Goal: Task Accomplishment & Management: Manage account settings

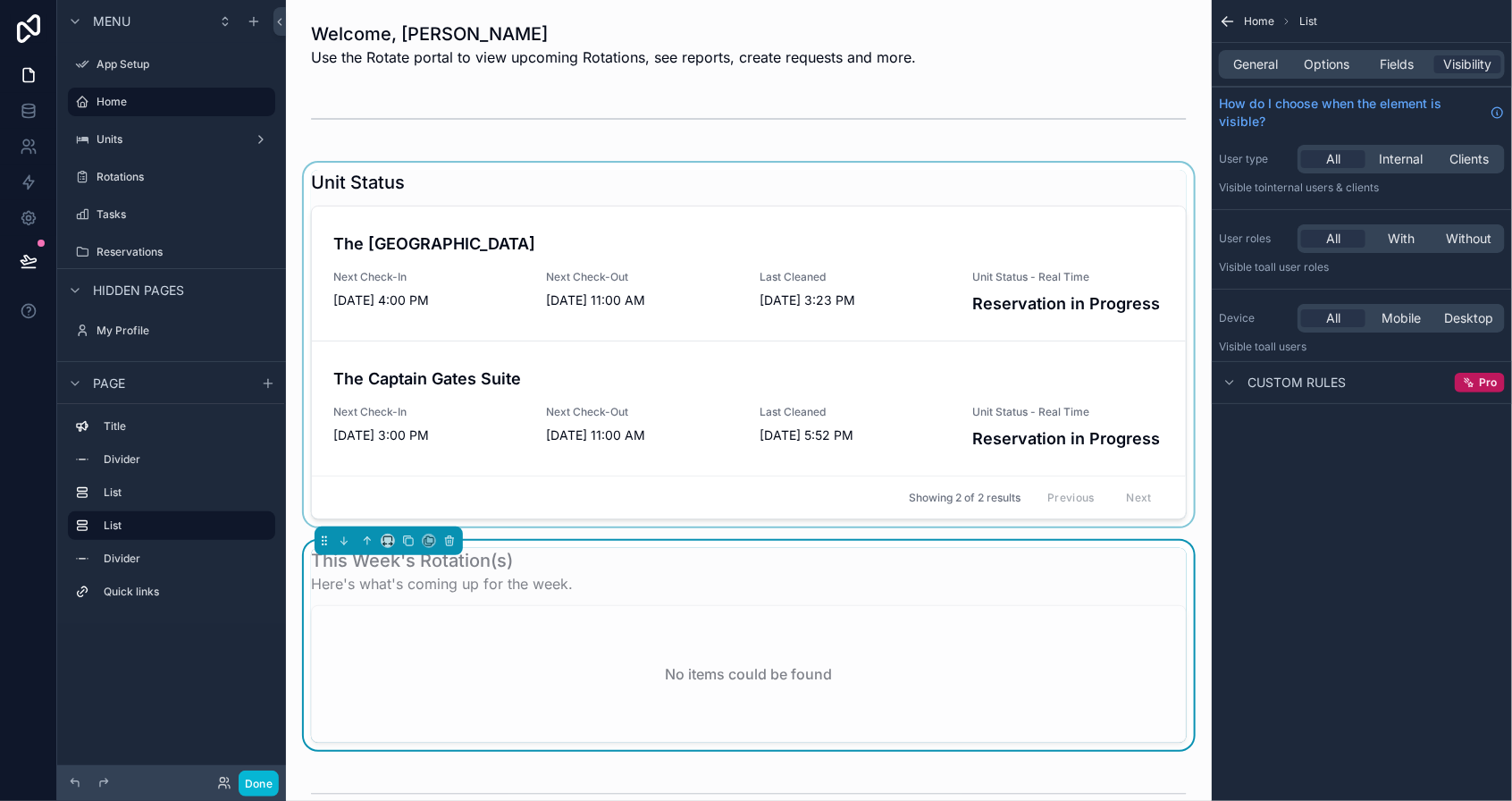
click at [382, 252] on div "scrollable content" at bounding box center [749, 344] width 897 height 363
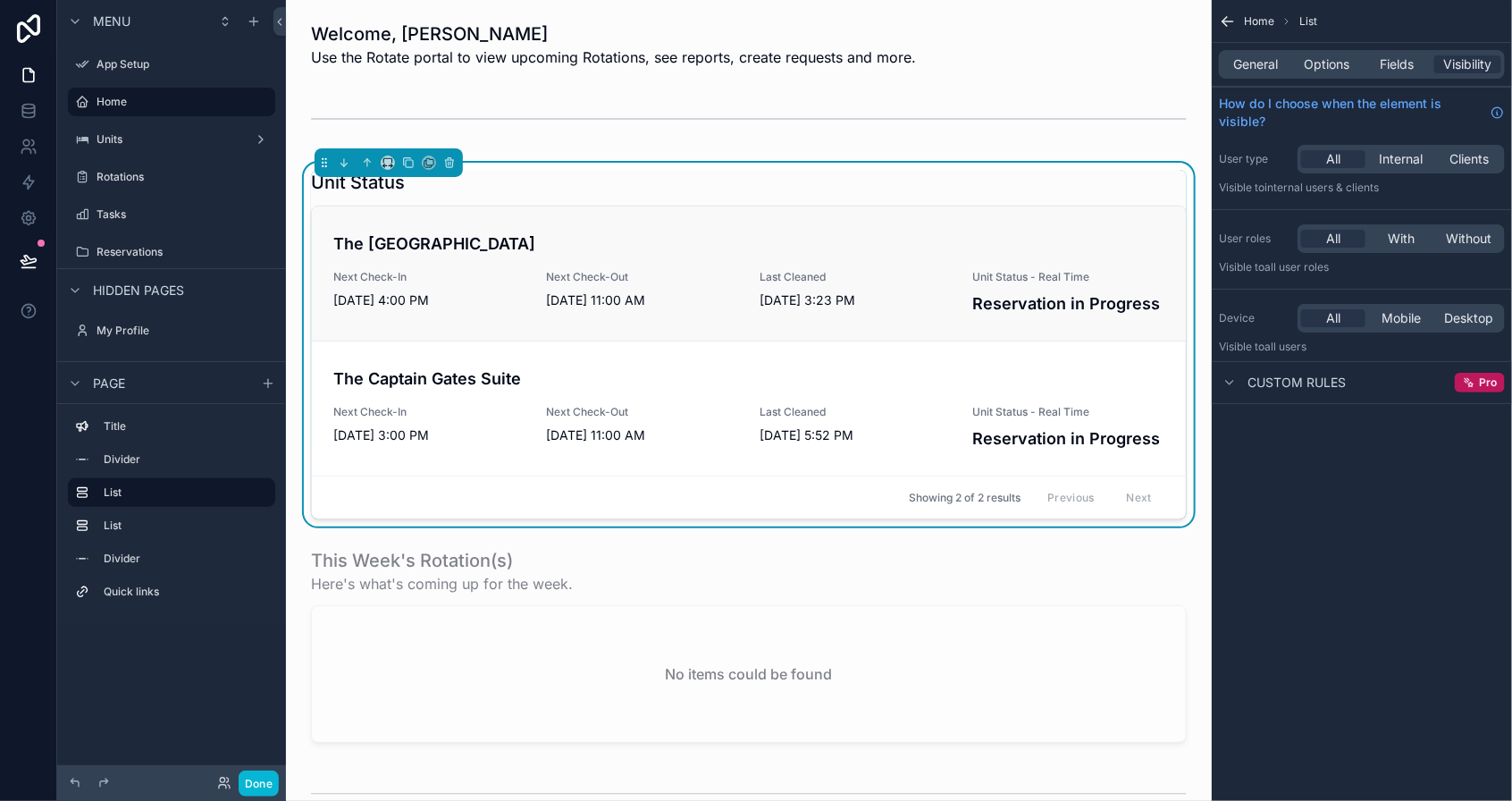
click at [408, 247] on h4 "The [GEOGRAPHIC_DATA]" at bounding box center [750, 244] width 832 height 24
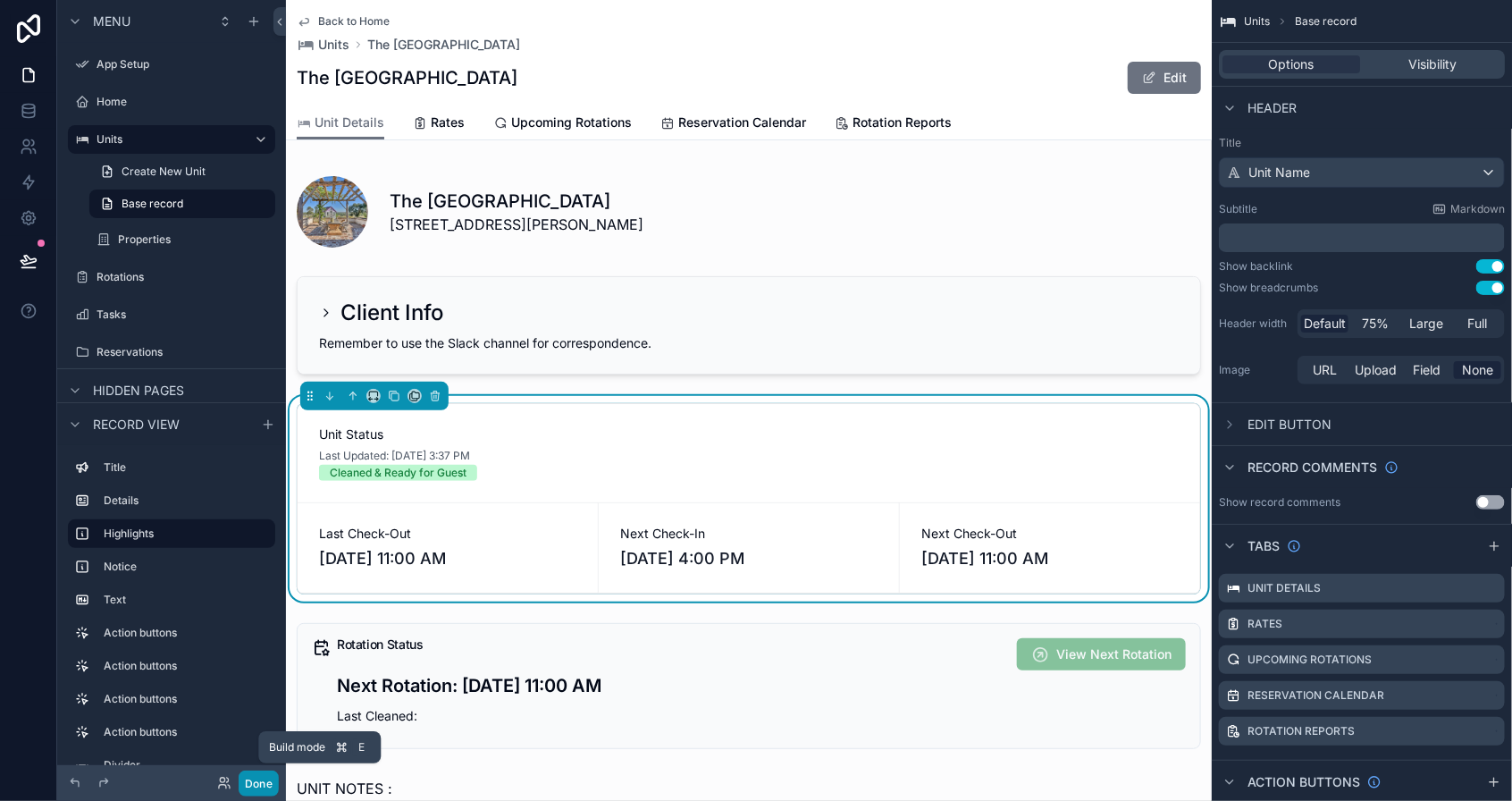
click at [264, 777] on button "Done" at bounding box center [258, 783] width 41 height 26
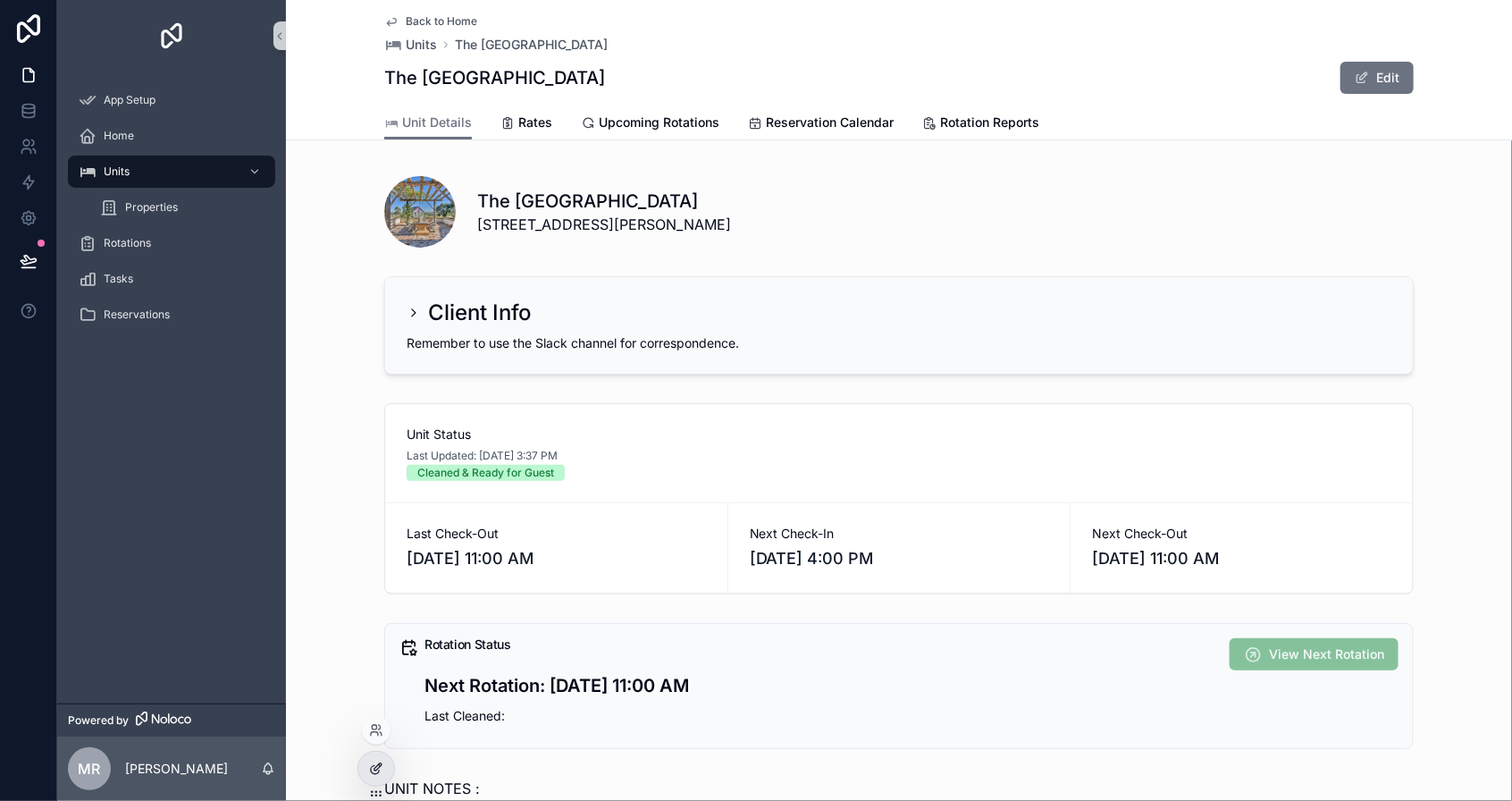
click at [379, 767] on icon at bounding box center [376, 768] width 14 height 14
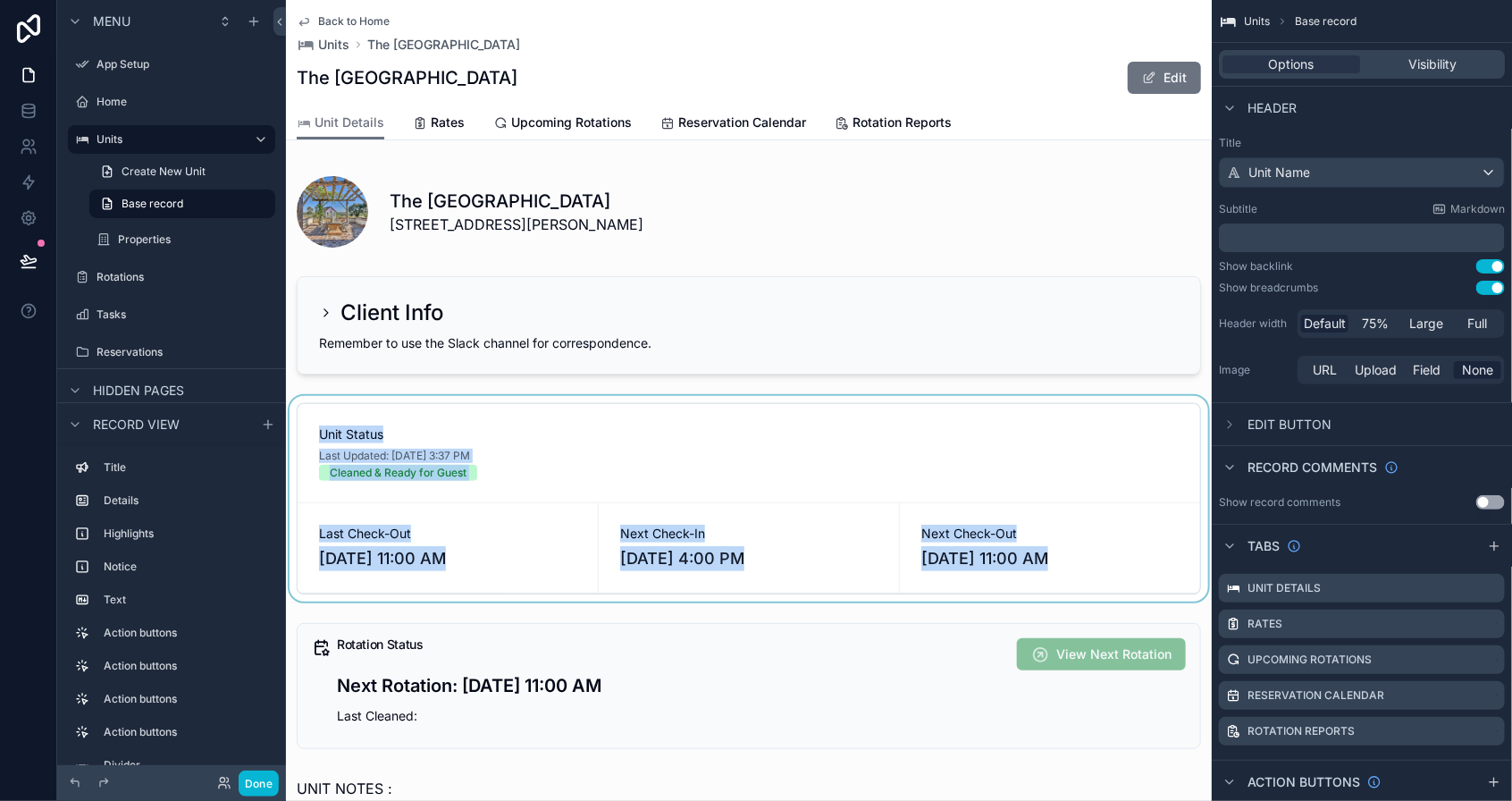
drag, startPoint x: 497, startPoint y: 291, endPoint x: 507, endPoint y: 508, distance: 217.2
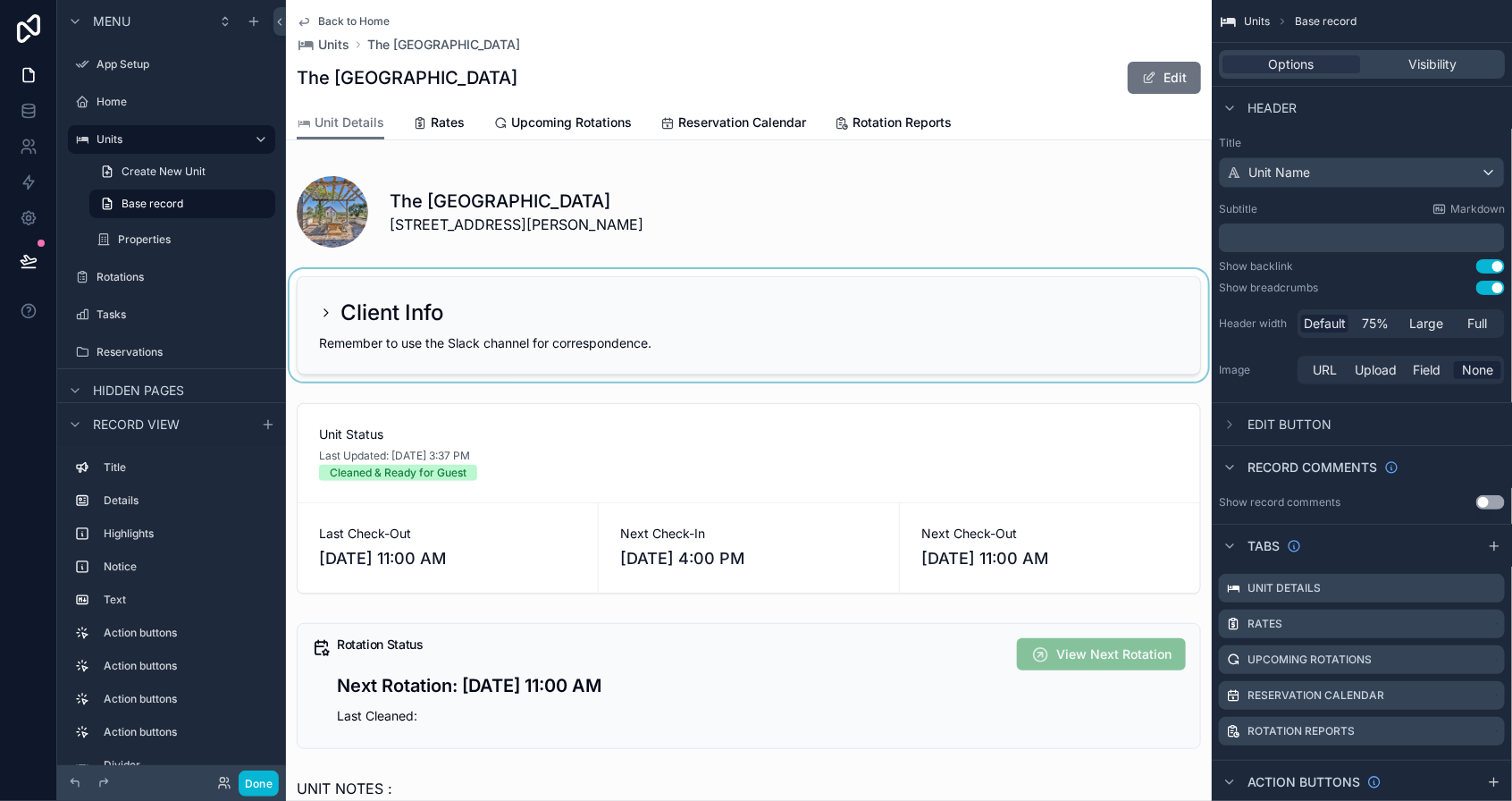
click at [526, 336] on div "scrollable content" at bounding box center [749, 326] width 926 height 113
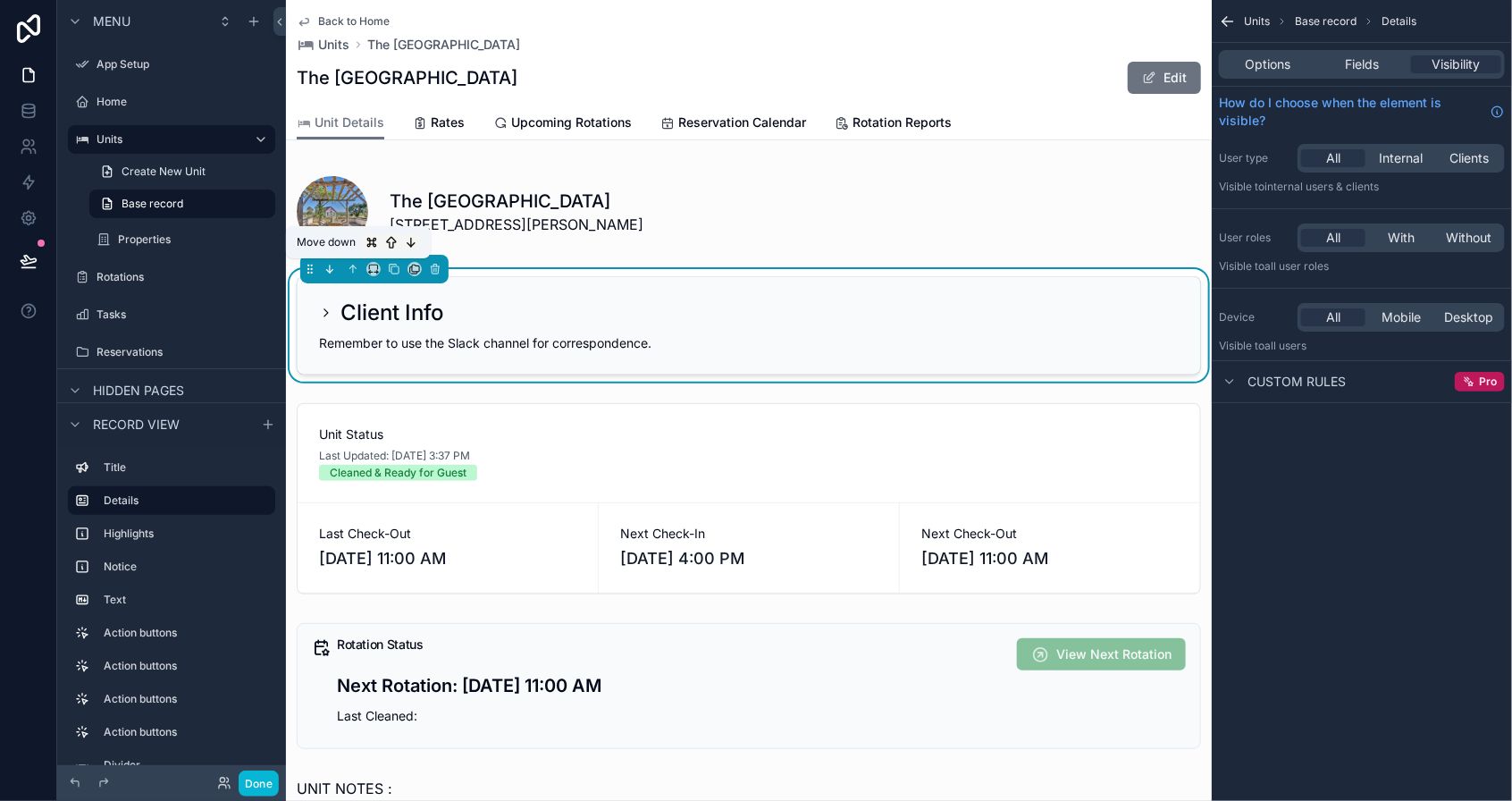
click at [336, 272] on icon "scrollable content" at bounding box center [330, 268] width 13 height 13
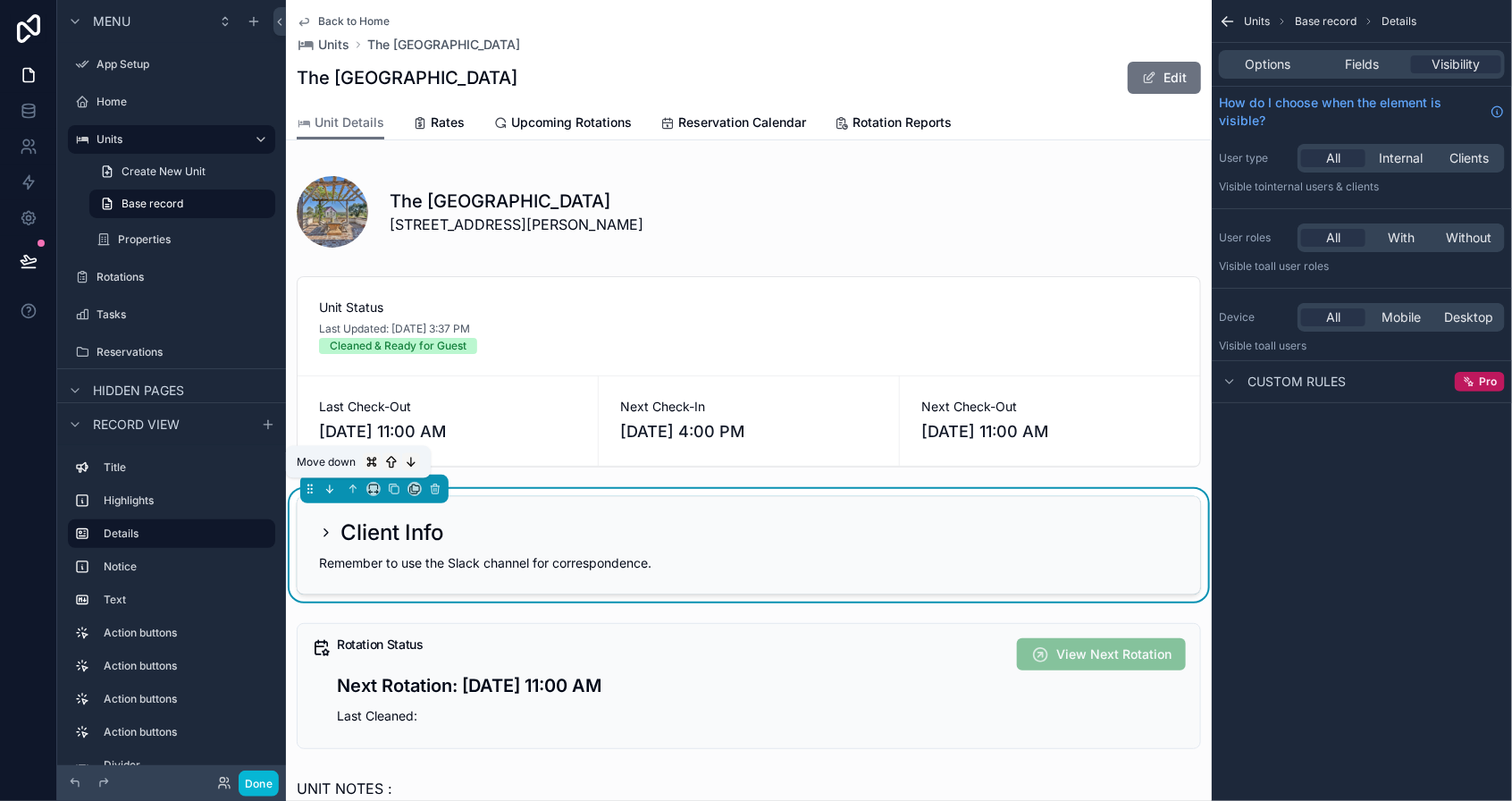
click at [332, 487] on icon "scrollable content" at bounding box center [330, 488] width 13 height 13
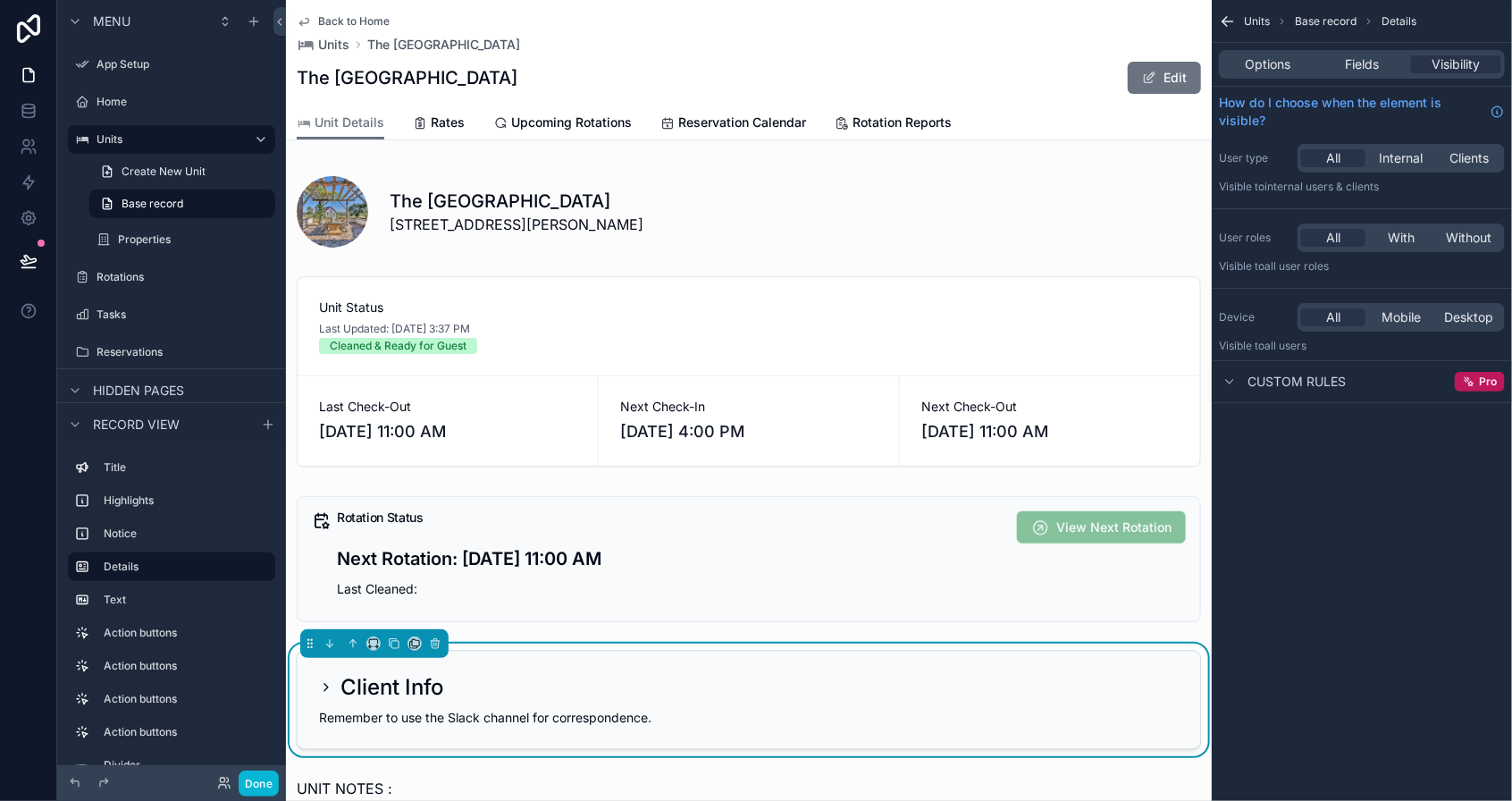
click at [260, 779] on button "Done" at bounding box center [258, 783] width 41 height 26
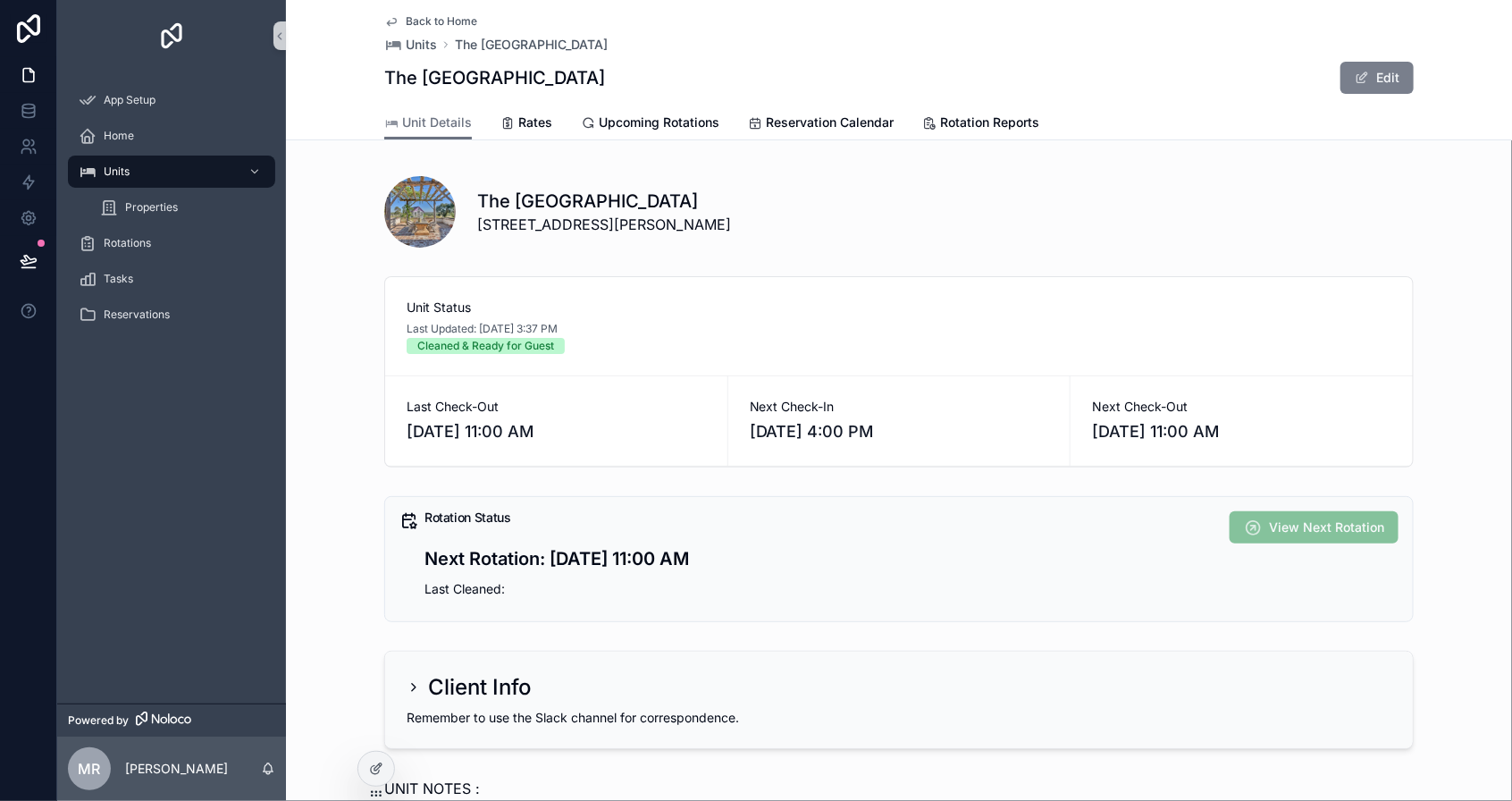
click at [1388, 76] on button "Edit" at bounding box center [1377, 77] width 73 height 32
click at [502, 599] on div "Rotation Status Next Rotation: [DATE] 11:00 AM Last Cleaned:" at bounding box center [820, 560] width 791 height 99
click at [370, 762] on icon at bounding box center [376, 768] width 14 height 14
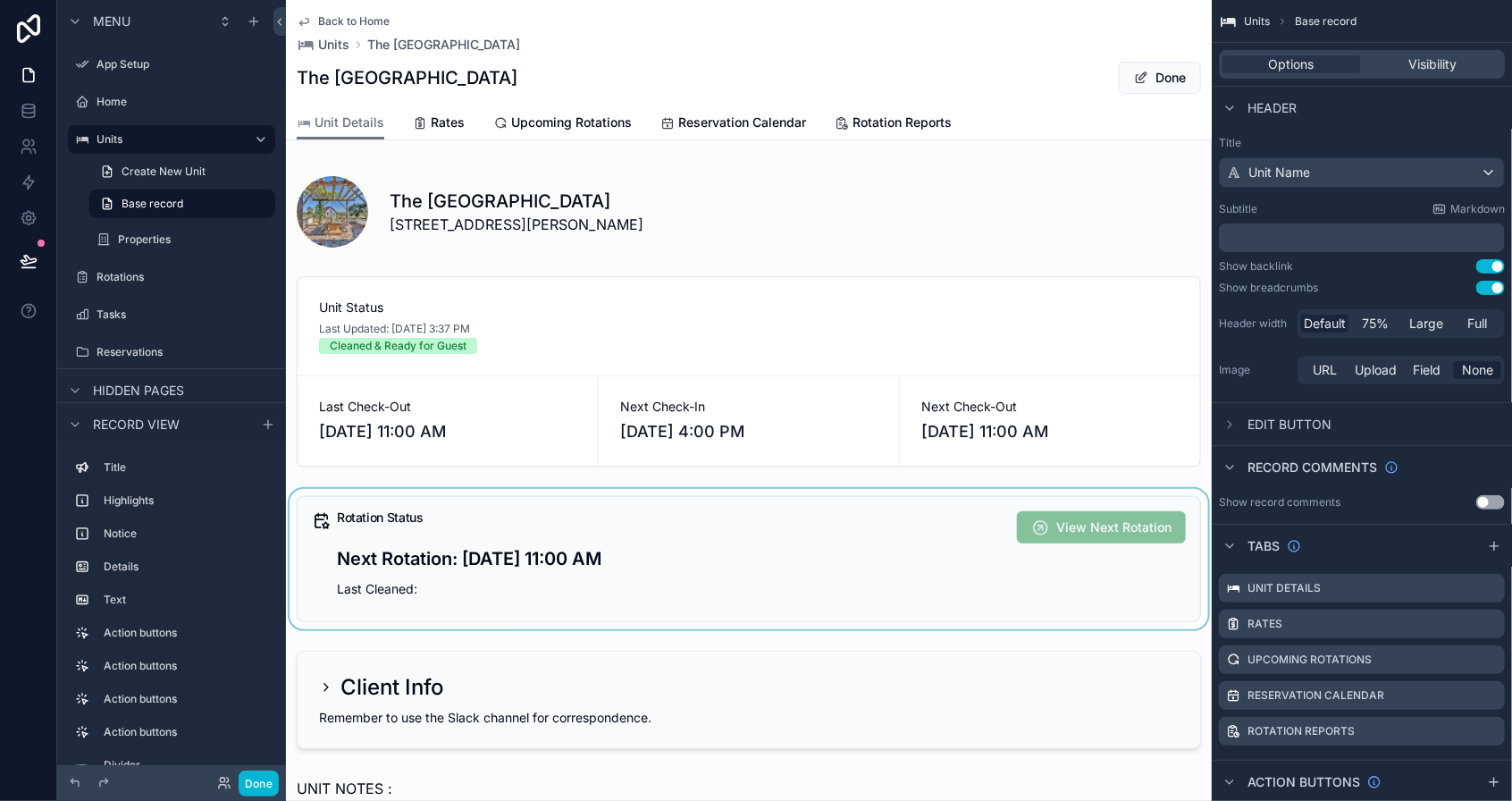
click at [474, 585] on div "scrollable content" at bounding box center [749, 559] width 926 height 141
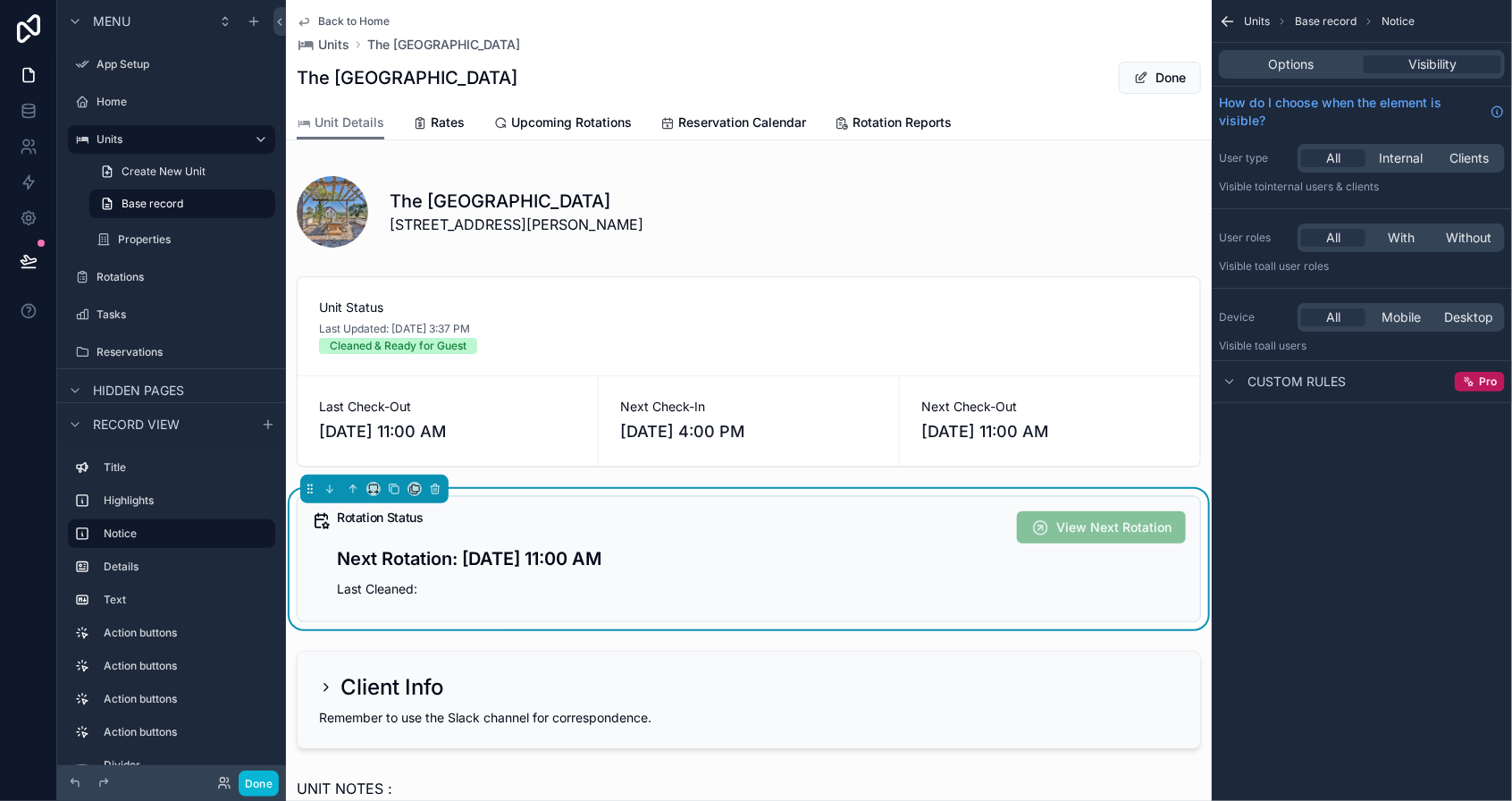
click at [419, 593] on p "Last Cleaned:" at bounding box center [669, 589] width 666 height 21
click at [1278, 78] on div "Options Visibility" at bounding box center [1361, 64] width 286 height 29
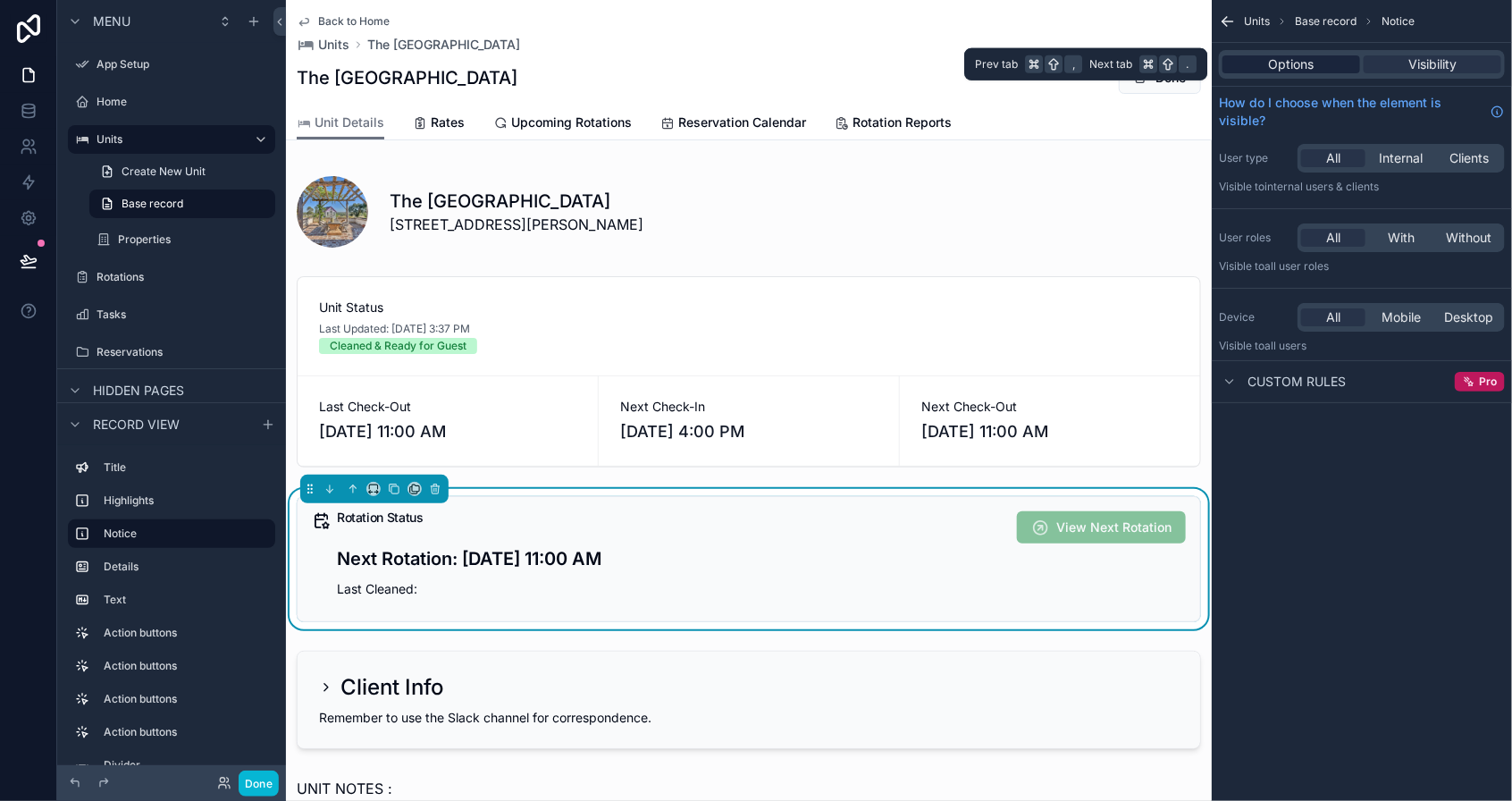
click at [1279, 68] on span "Options" at bounding box center [1292, 64] width 46 height 18
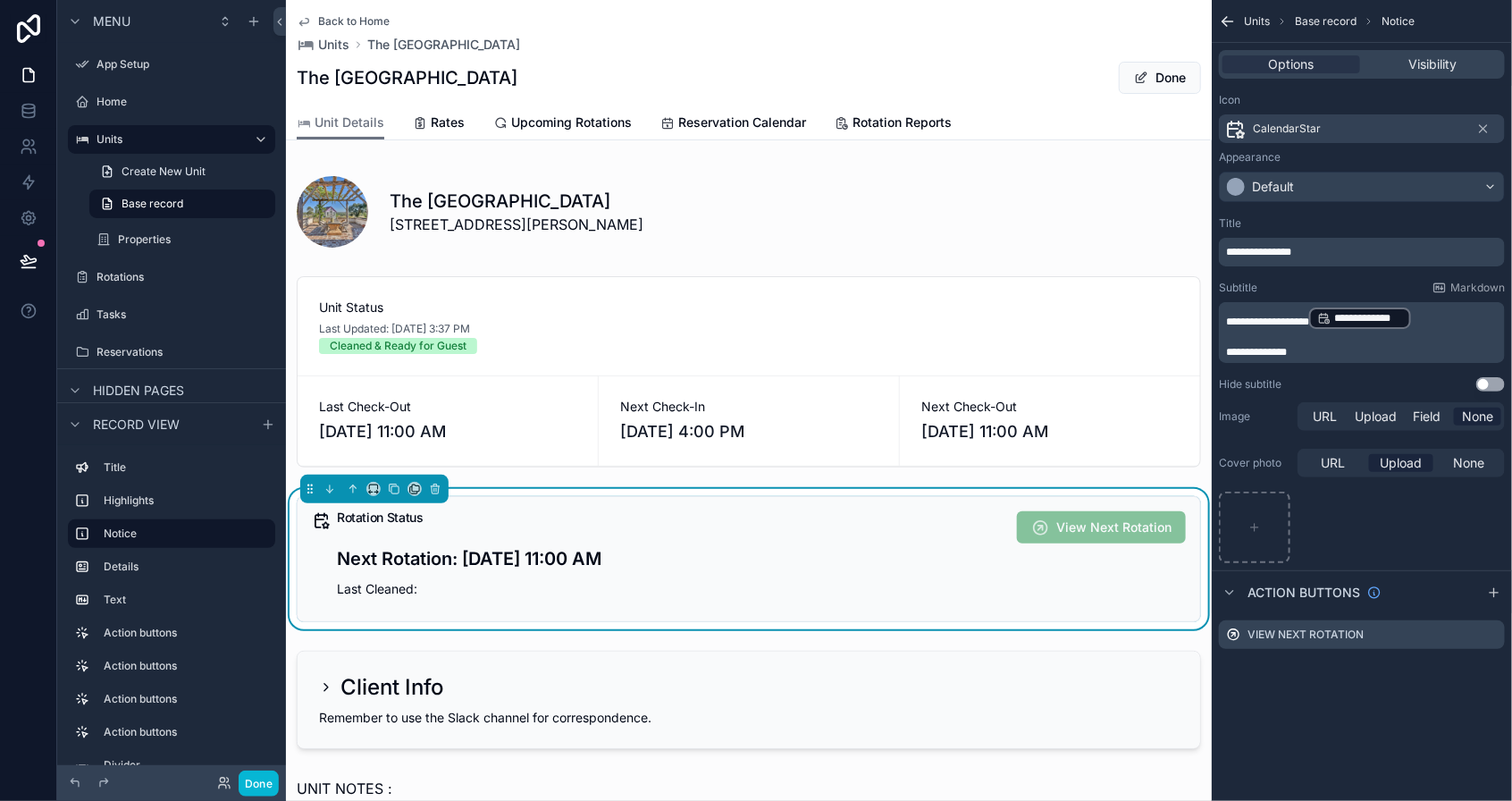
click at [1393, 349] on p "**********" at bounding box center [1364, 351] width 275 height 14
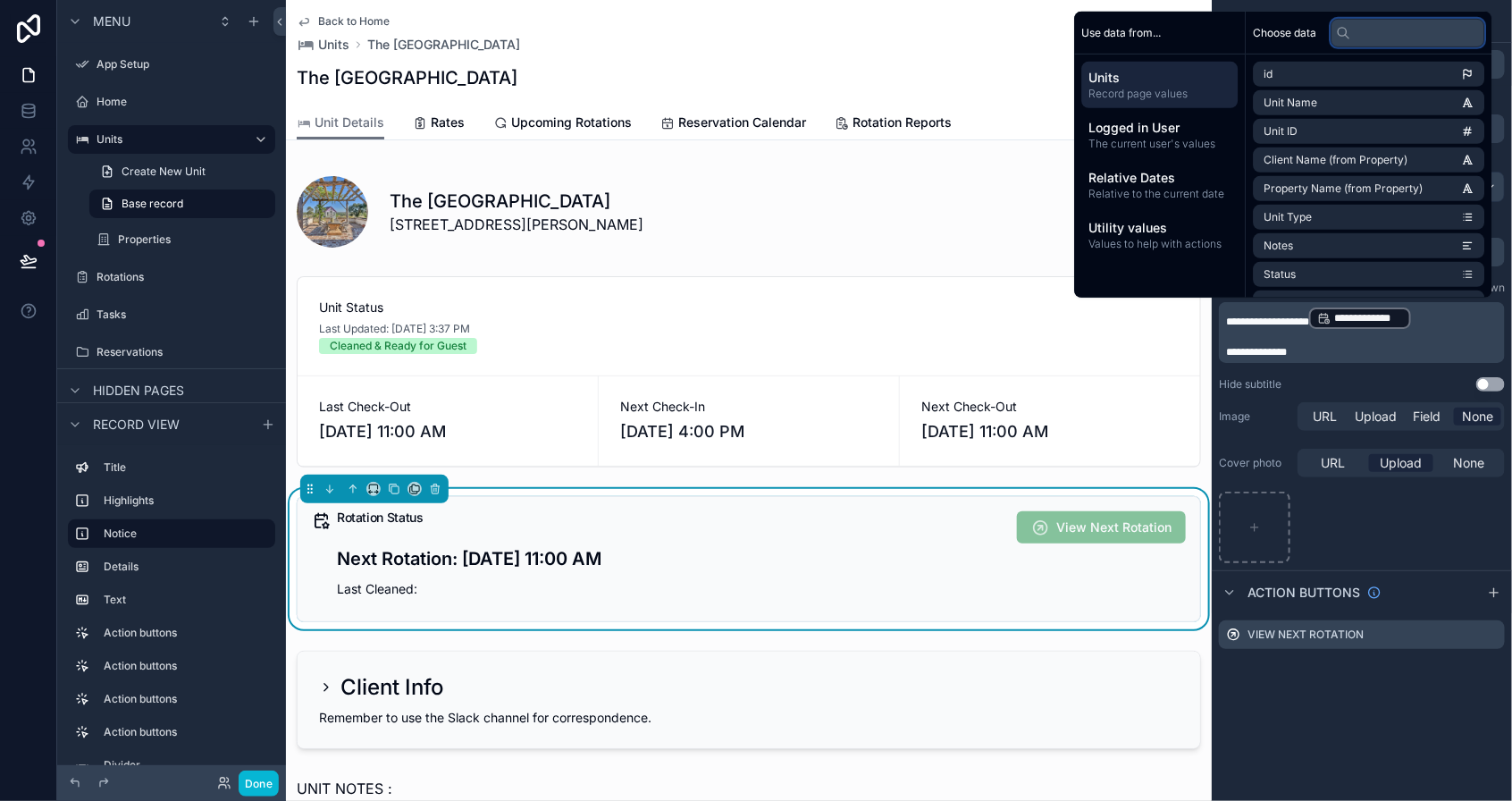
click at [1405, 32] on input "text" at bounding box center [1408, 32] width 153 height 29
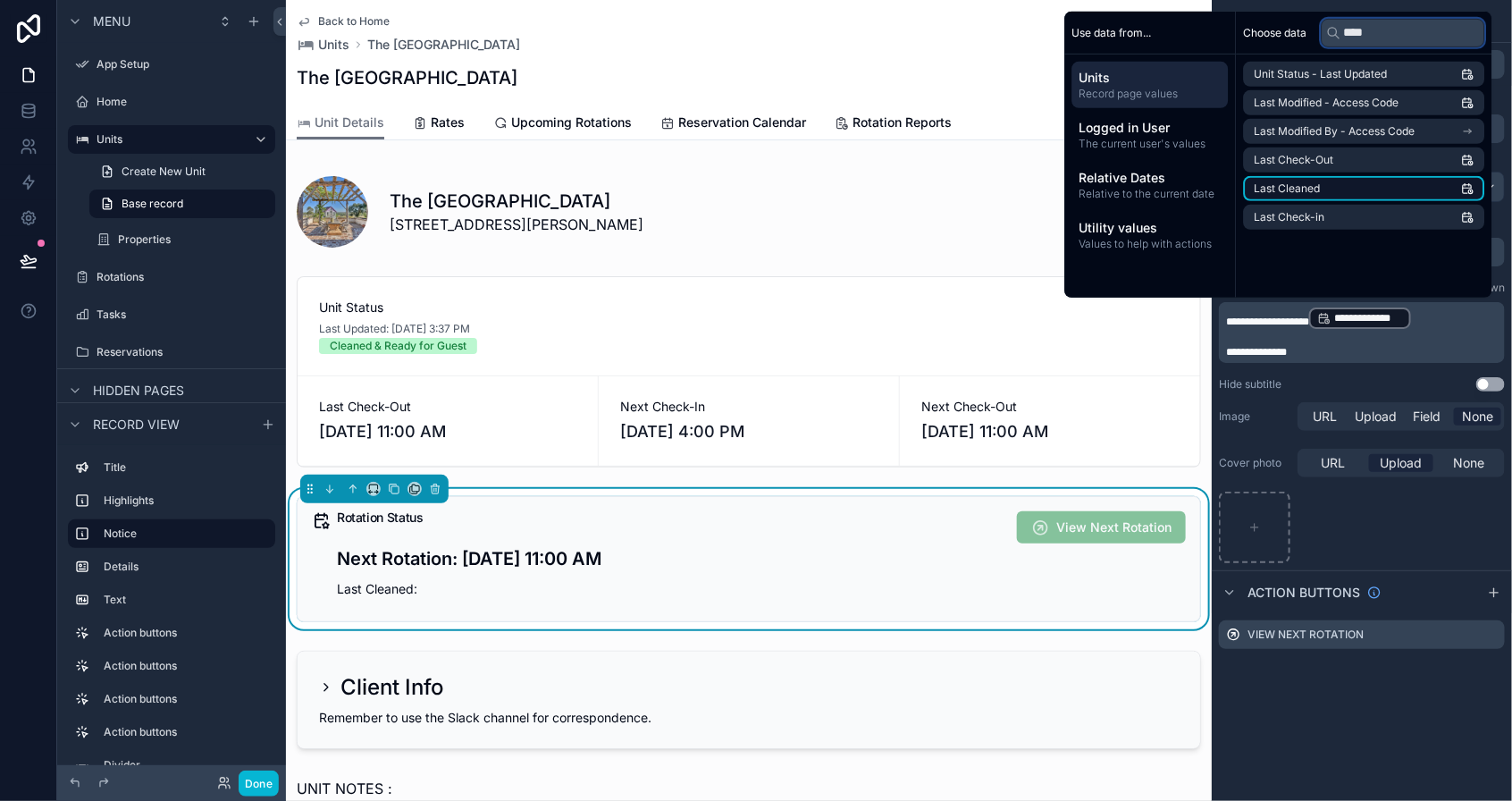
type input "****"
click at [1347, 191] on li "Last Cleaned" at bounding box center [1365, 188] width 242 height 25
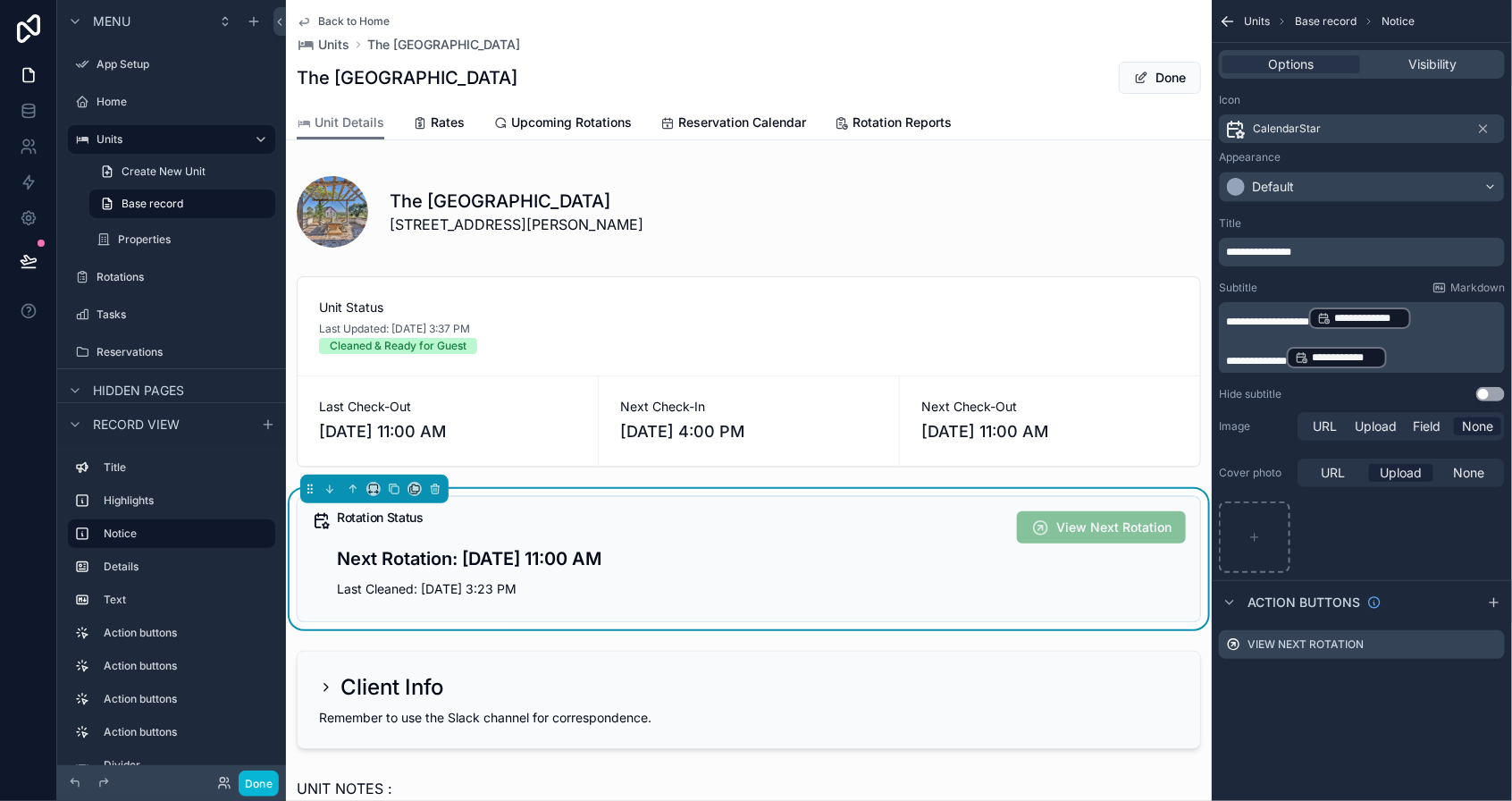
click at [890, 78] on div "The [GEOGRAPHIC_DATA] Done" at bounding box center [750, 77] width 905 height 34
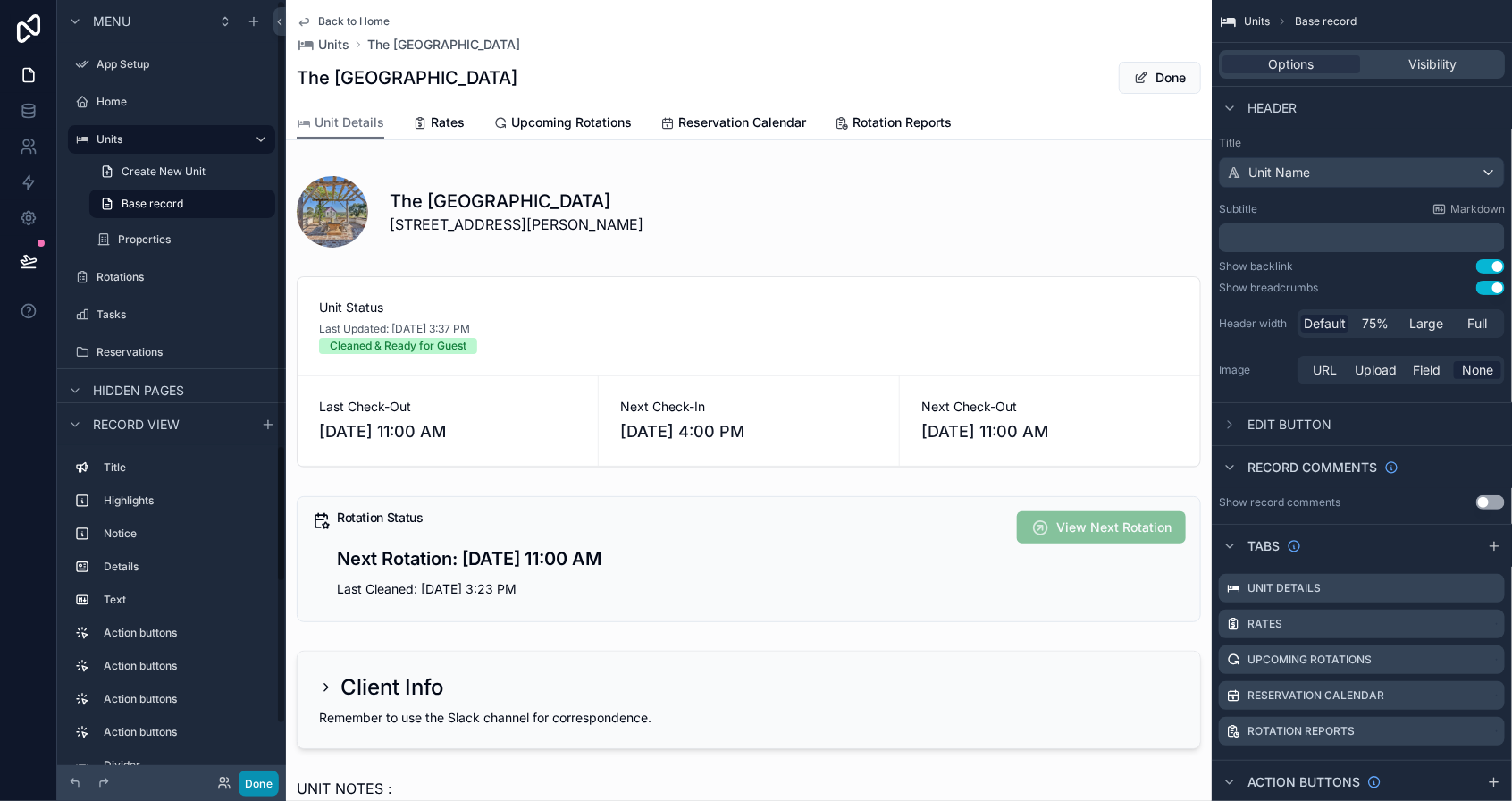
click at [272, 779] on button "Done" at bounding box center [258, 783] width 41 height 26
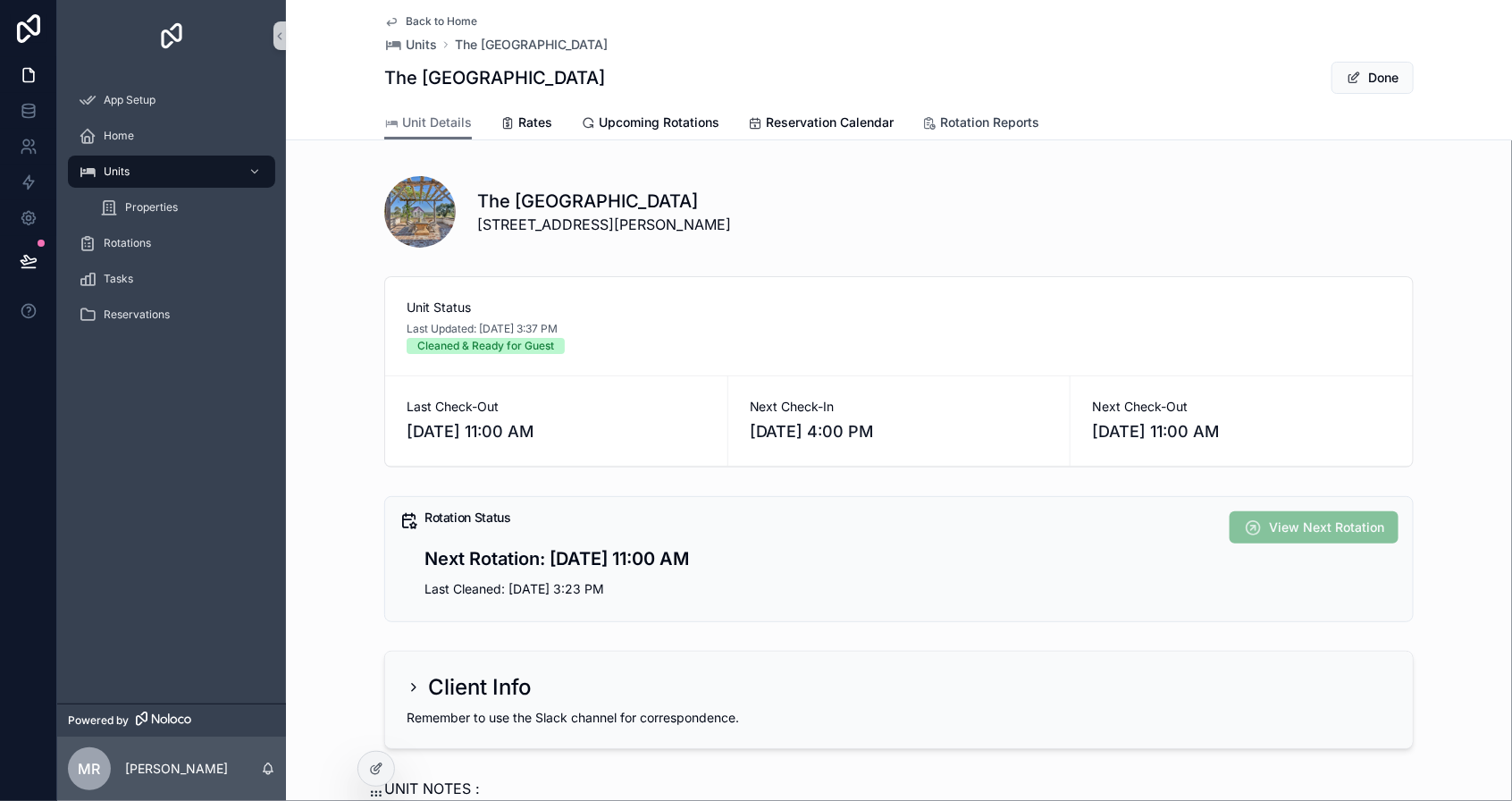
click at [981, 120] on span "Rotation Reports" at bounding box center [990, 123] width 99 height 18
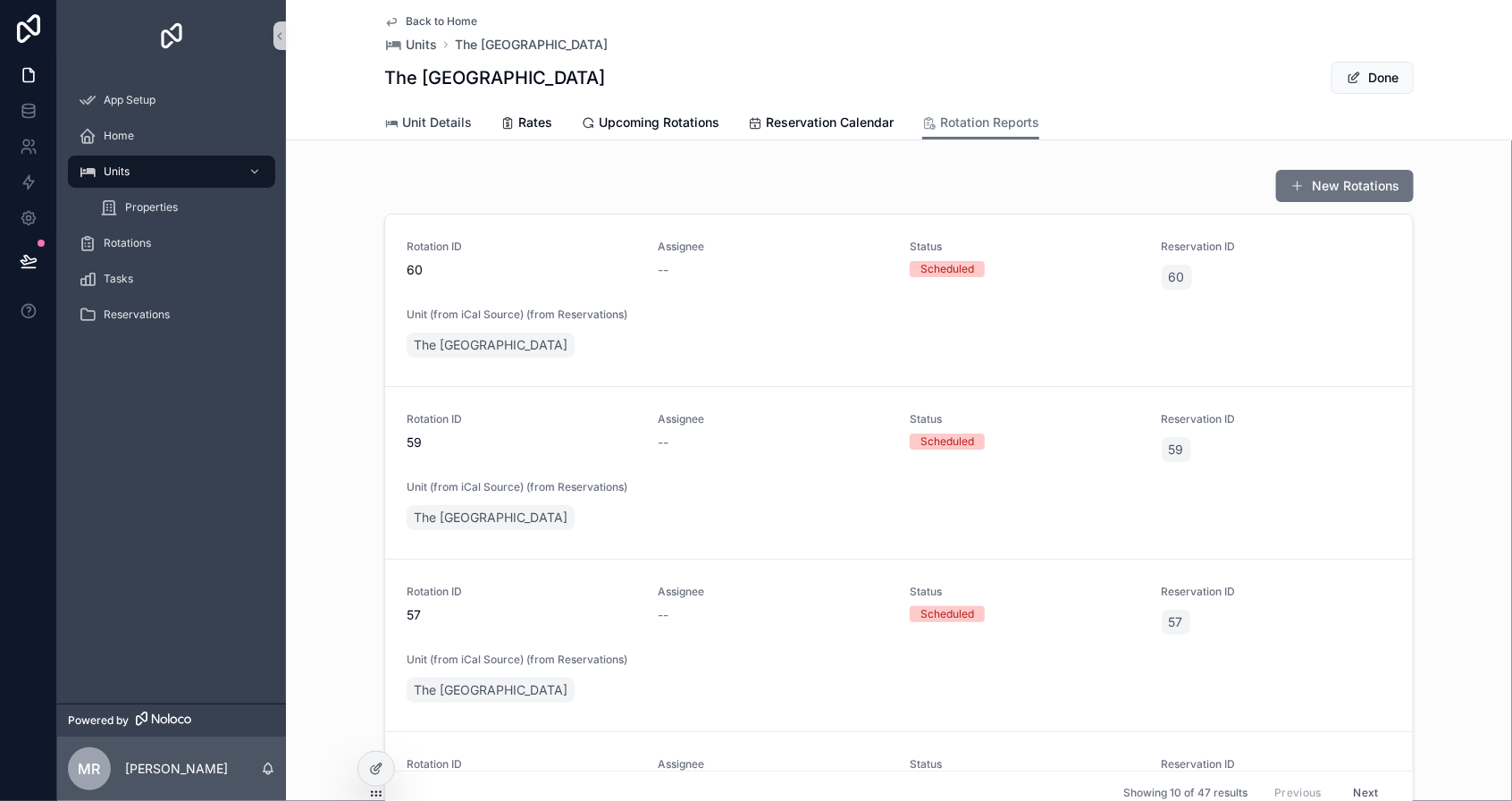
click at [455, 131] on span "Unit Details" at bounding box center [437, 123] width 69 height 18
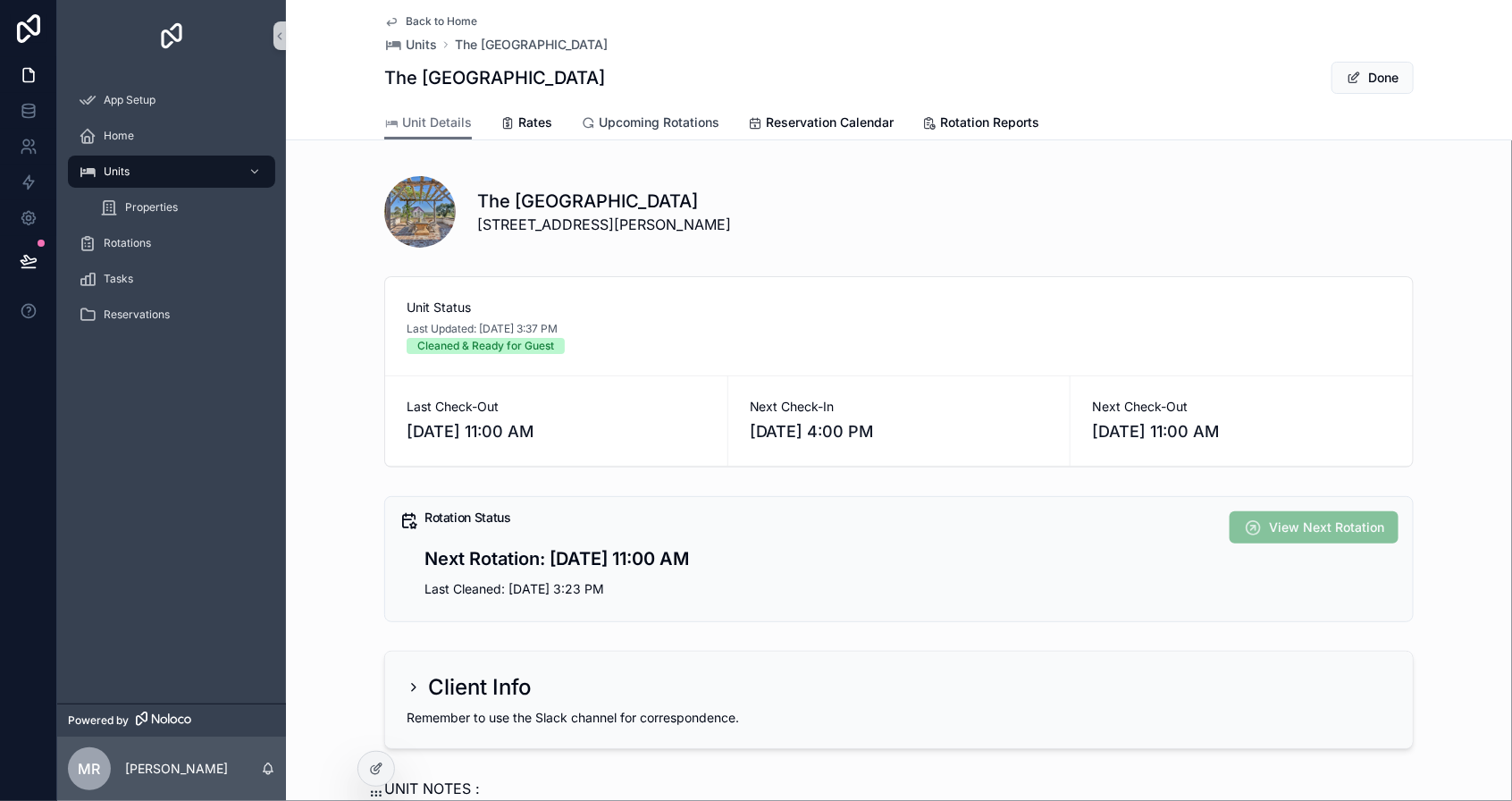
click at [650, 112] on link "Upcoming Rotations" at bounding box center [651, 124] width 139 height 36
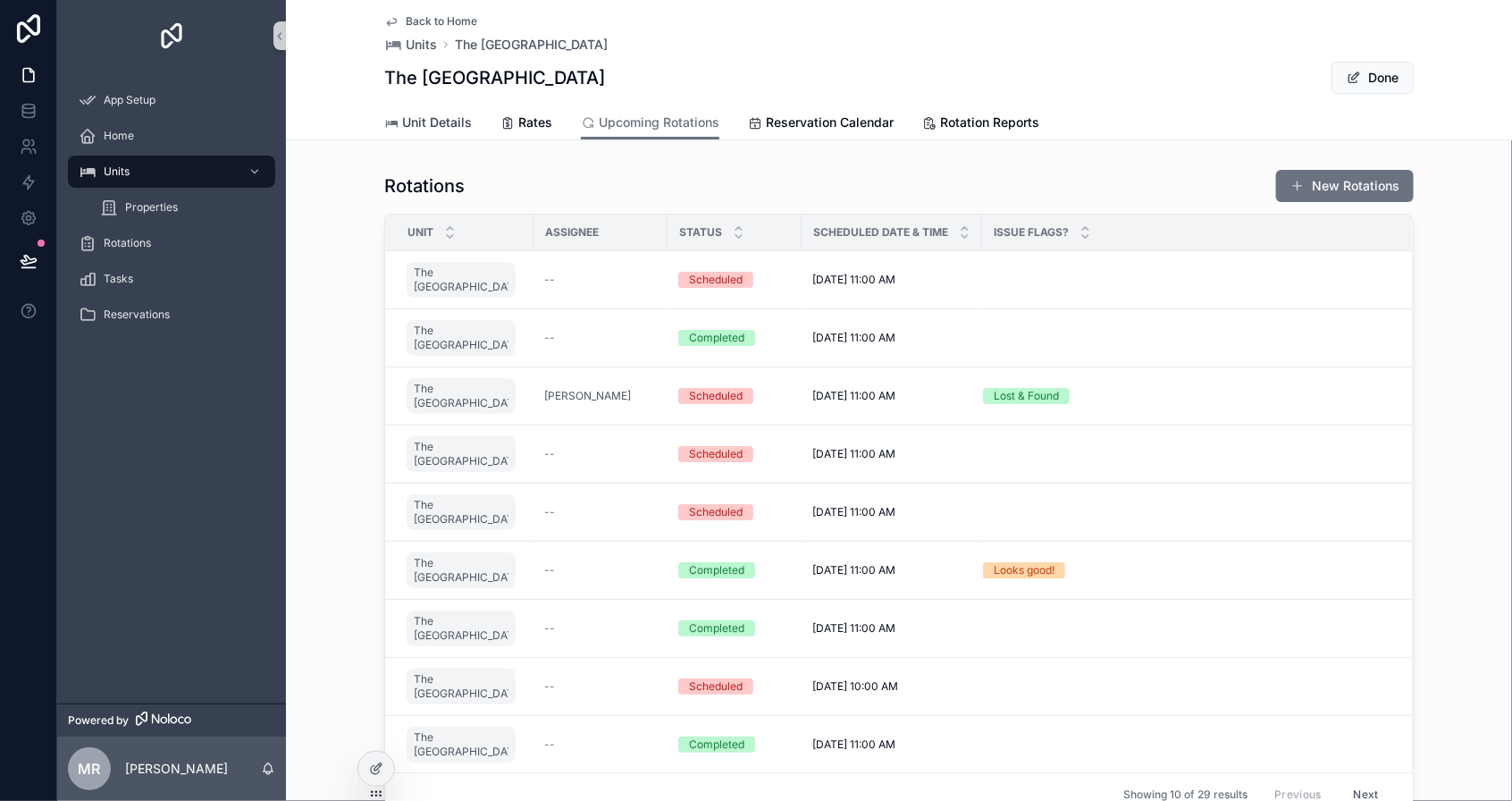
click at [418, 134] on link "Unit Details" at bounding box center [428, 124] width 87 height 36
